Goal: Transaction & Acquisition: Purchase product/service

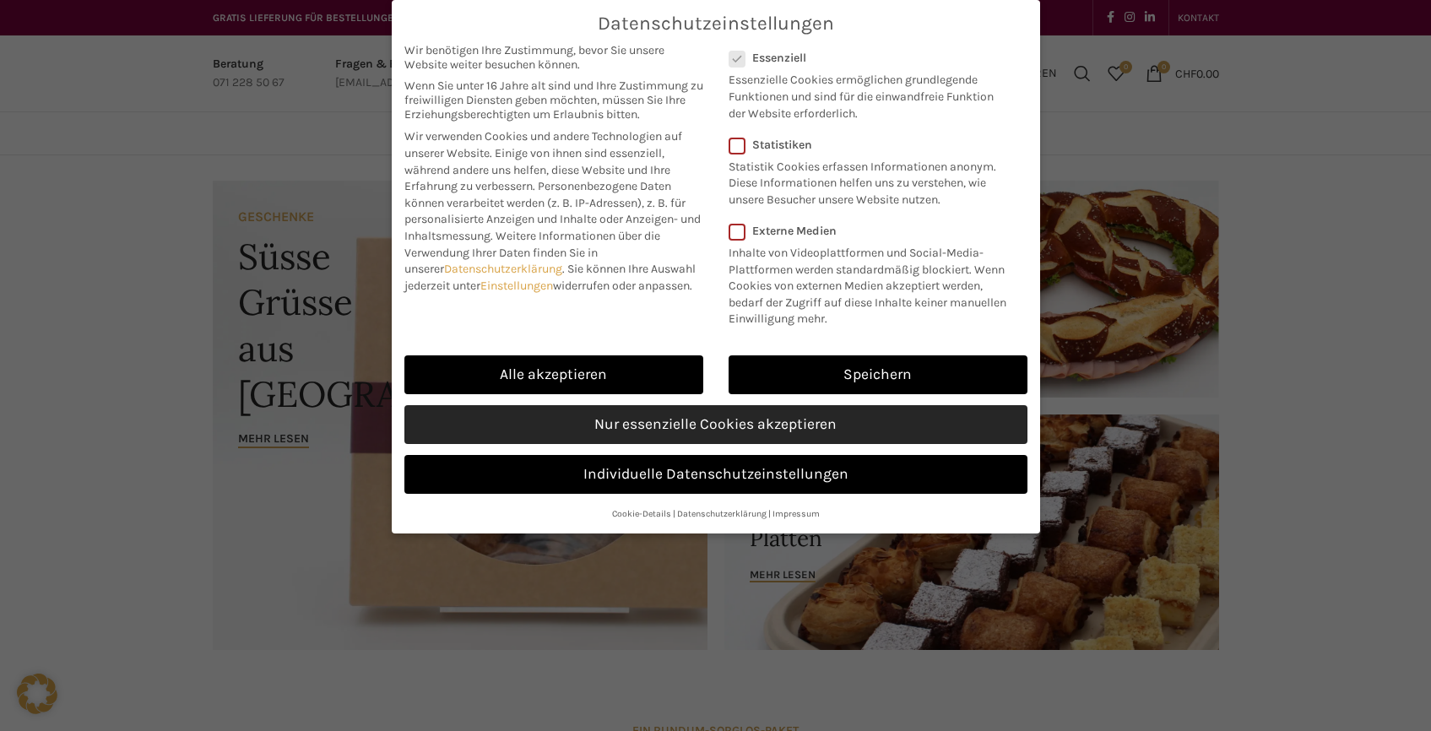
click at [675, 423] on link "Nur essenzielle Cookies akzeptieren" at bounding box center [715, 424] width 623 height 39
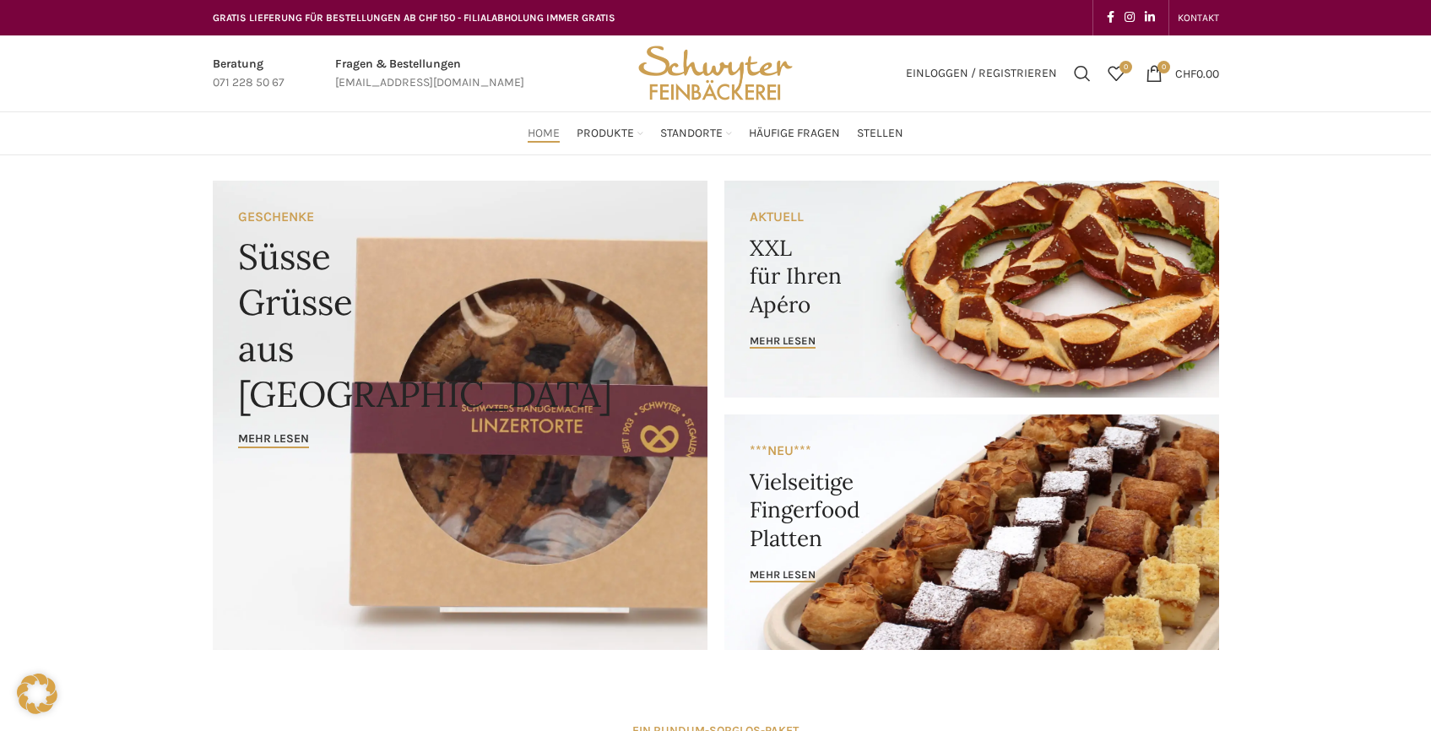
click at [788, 279] on link "Banner link" at bounding box center [971, 289] width 495 height 217
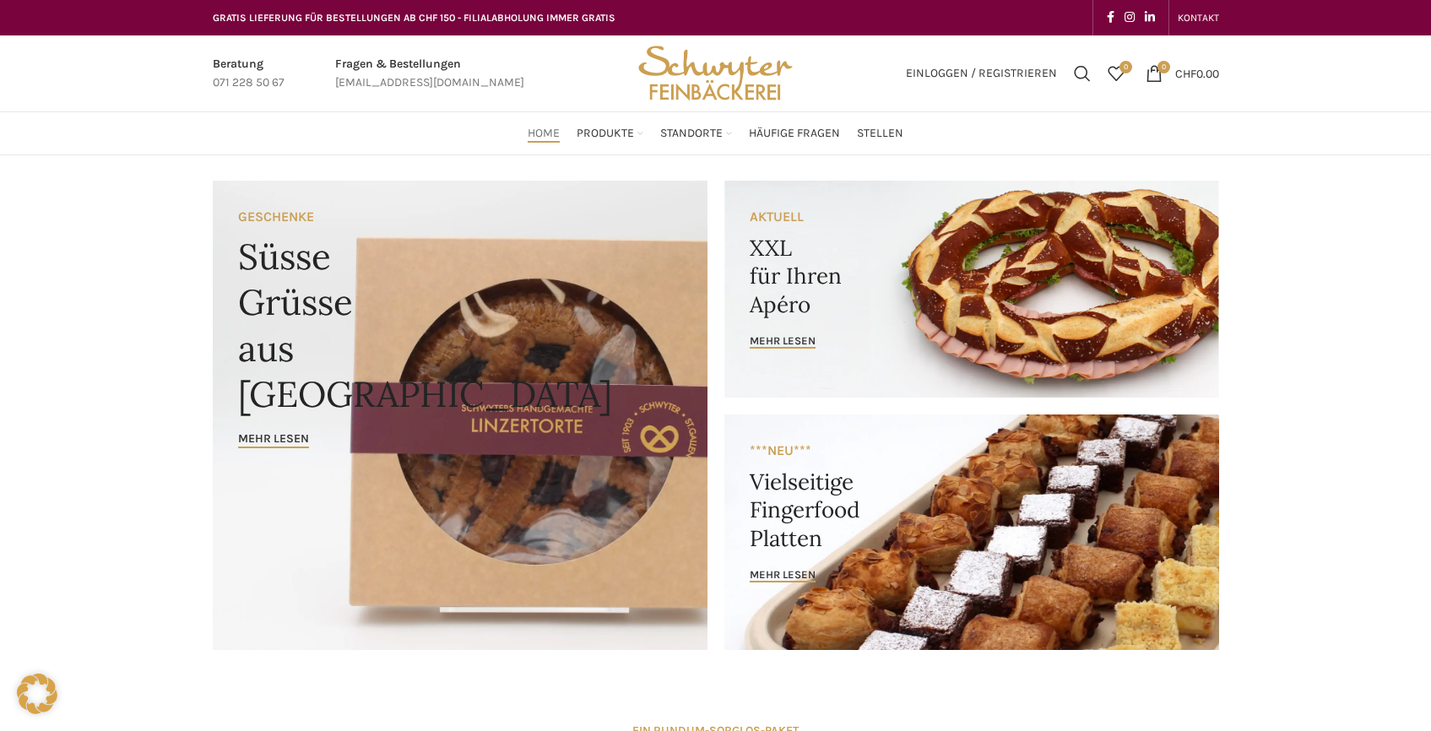
click at [785, 499] on link "Banner link" at bounding box center [971, 532] width 495 height 236
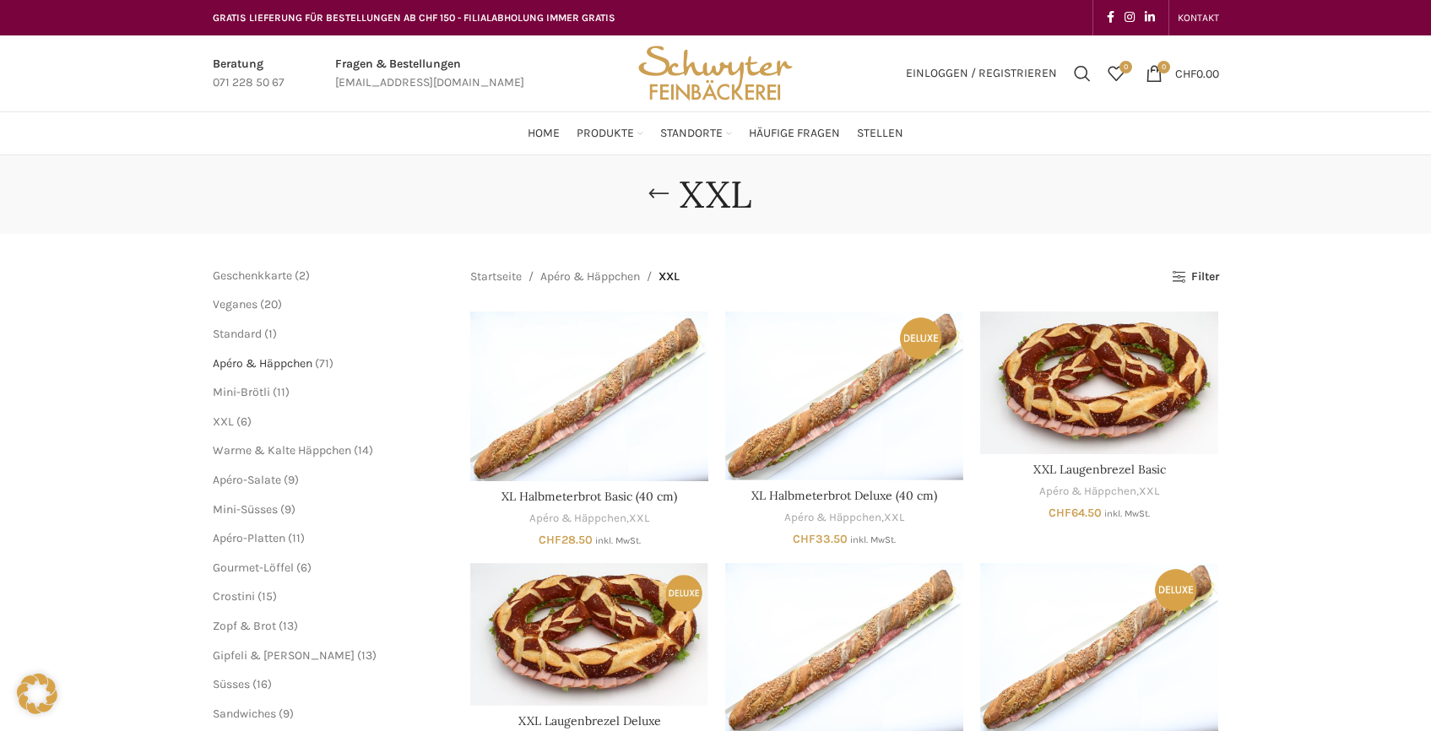
click at [301, 363] on span "Apéro & Häppchen" at bounding box center [263, 363] width 100 height 14
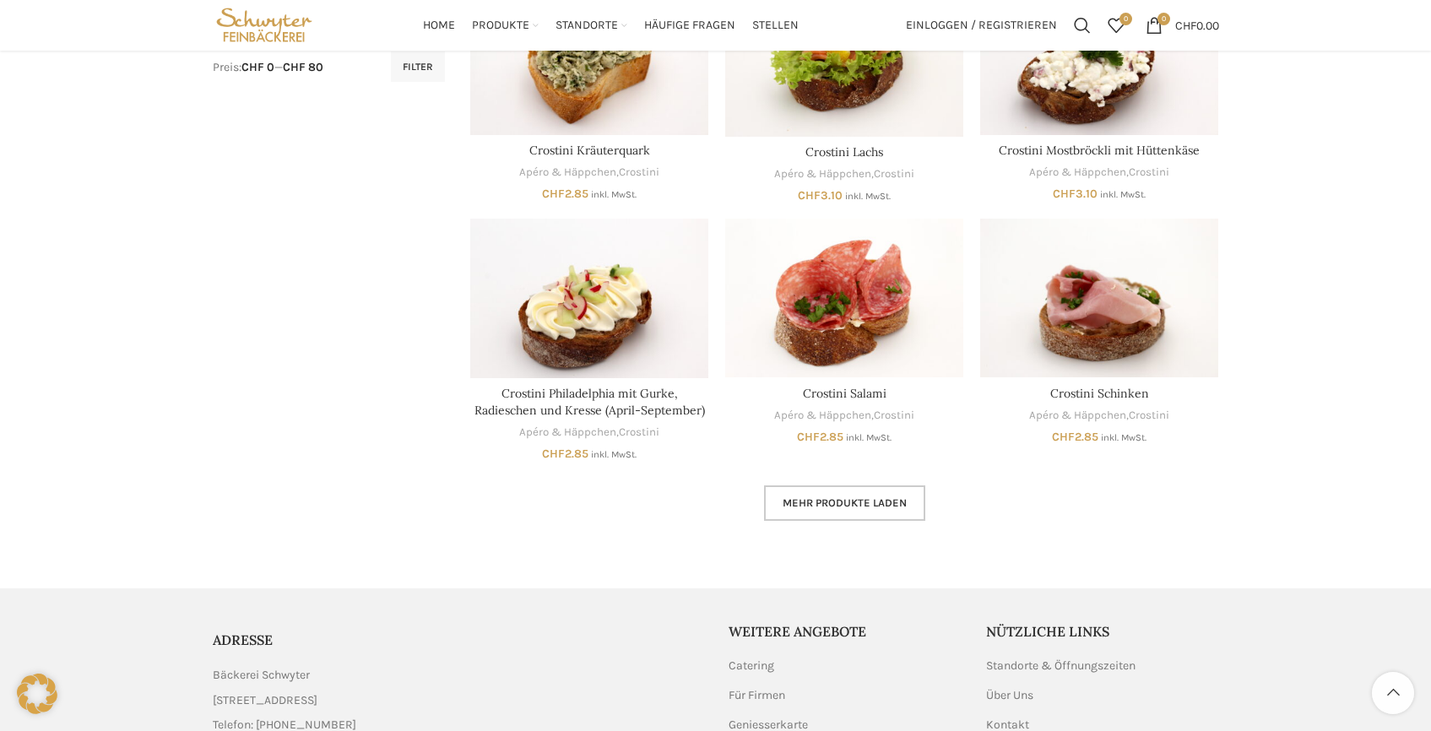
scroll to position [872, 0]
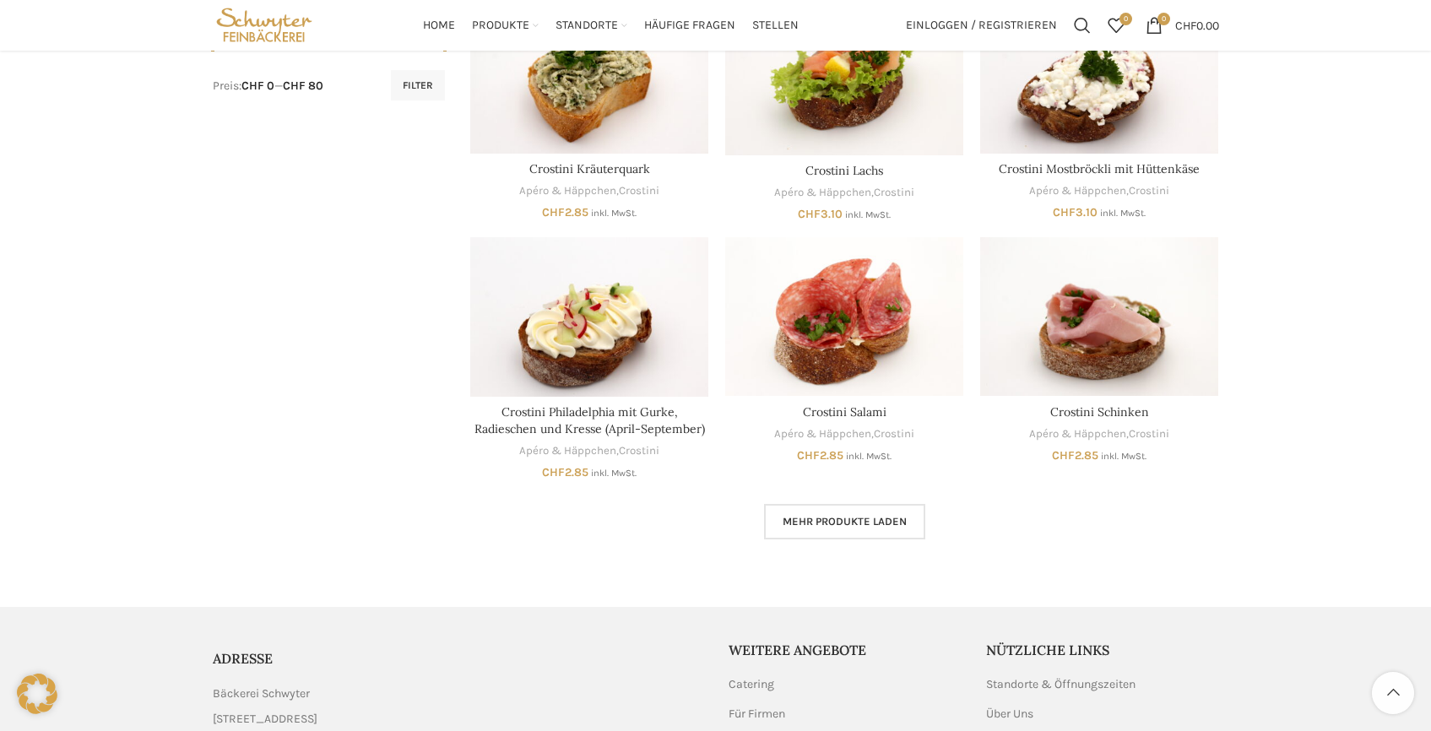
click at [812, 520] on span "Mehr Produkte laden" at bounding box center [845, 522] width 124 height 14
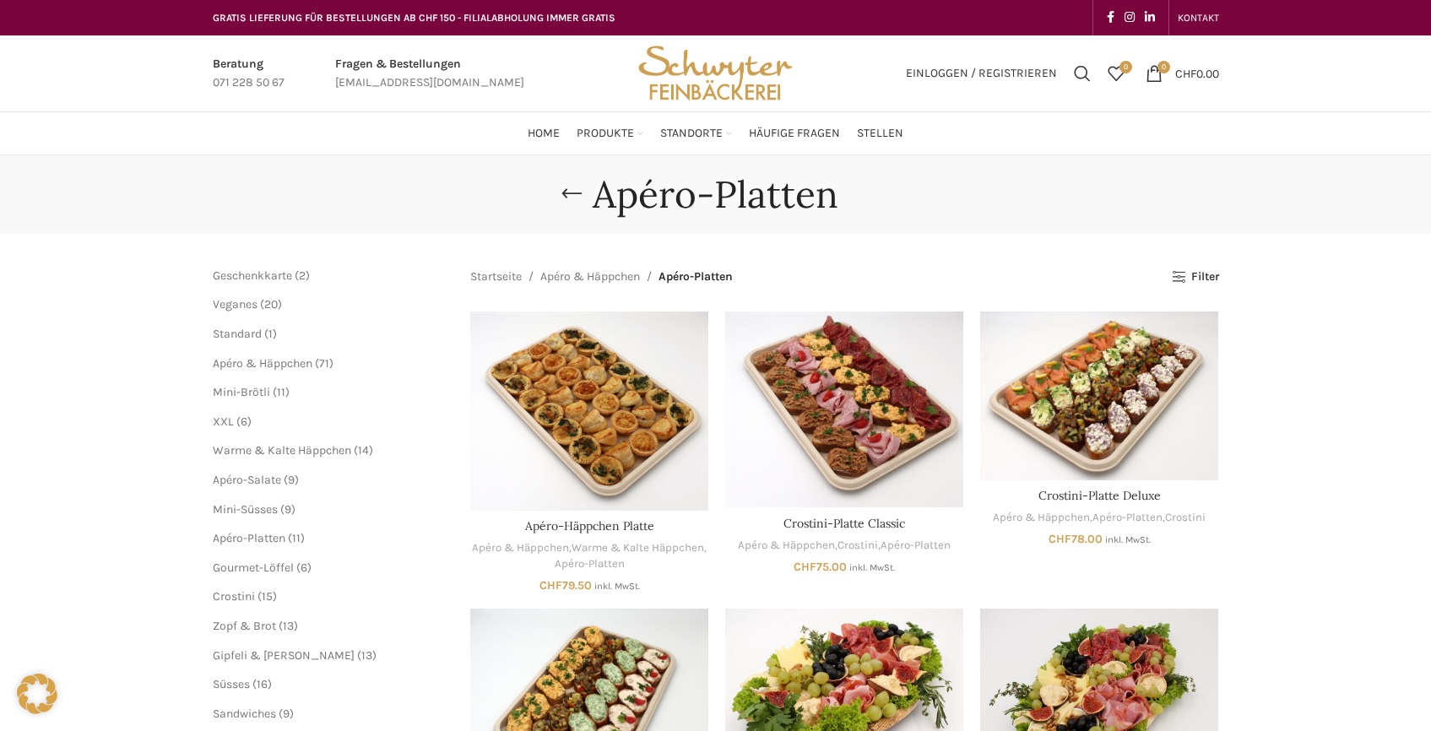
click at [306, 176] on div "Apéro-Platten" at bounding box center [716, 194] width 1032 height 45
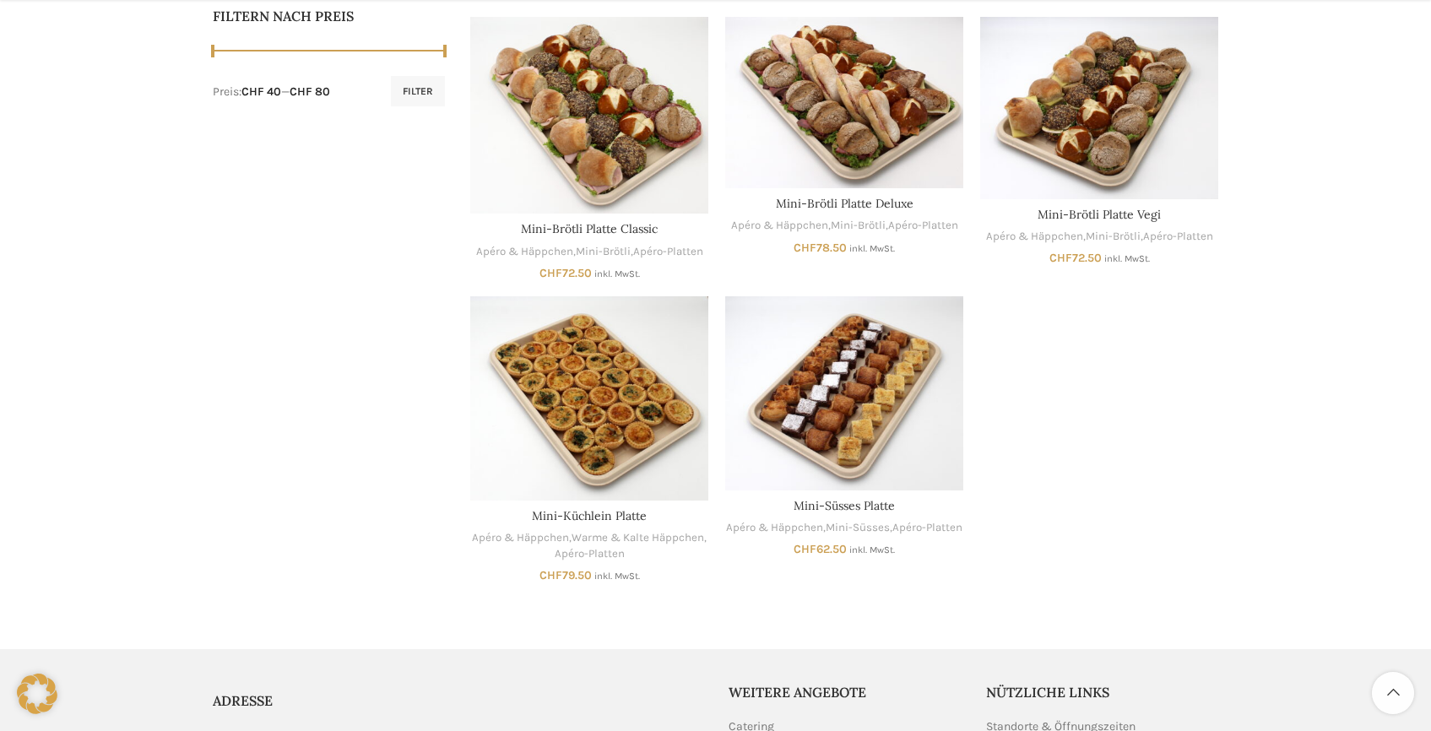
scroll to position [867, 0]
